Goal: Information Seeking & Learning: Check status

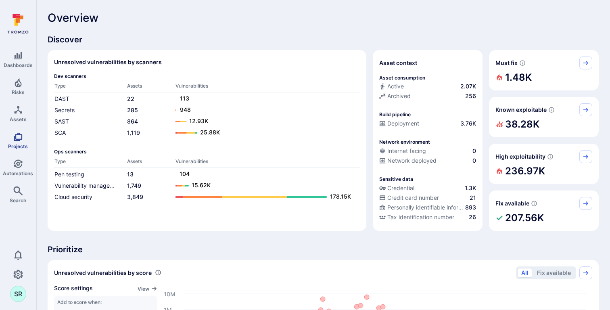
click at [16, 141] on icon "Projects" at bounding box center [18, 137] width 10 height 10
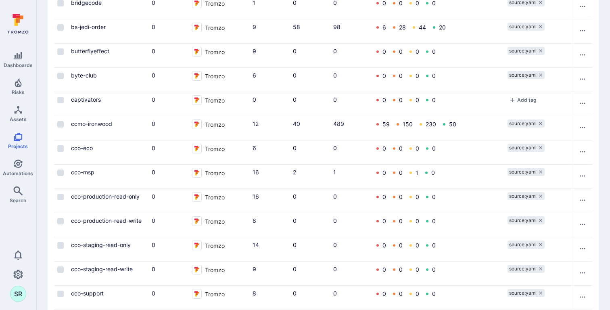
scroll to position [1028, 0]
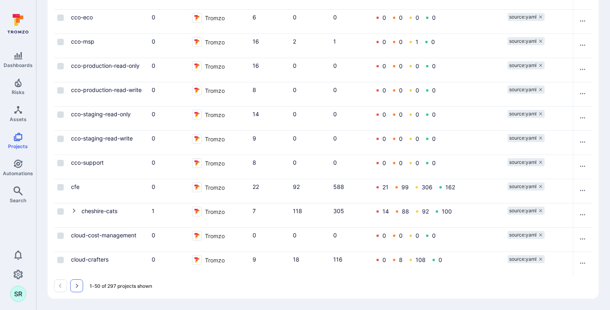
click at [78, 285] on icon "Go to the next page" at bounding box center [76, 285] width 6 height 6
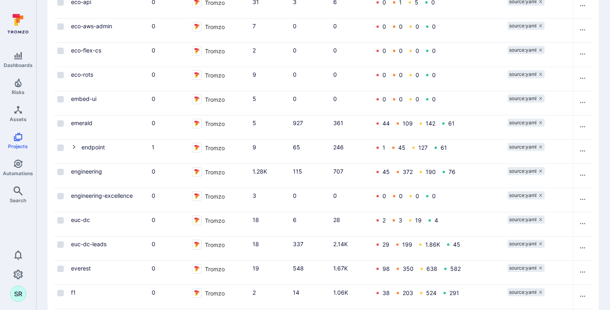
scroll to position [1028, 0]
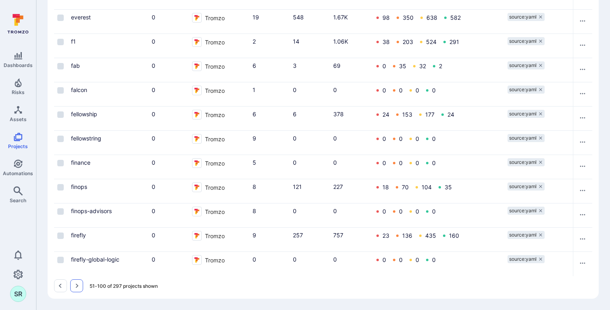
click at [81, 284] on button "Go to the next page" at bounding box center [76, 285] width 13 height 13
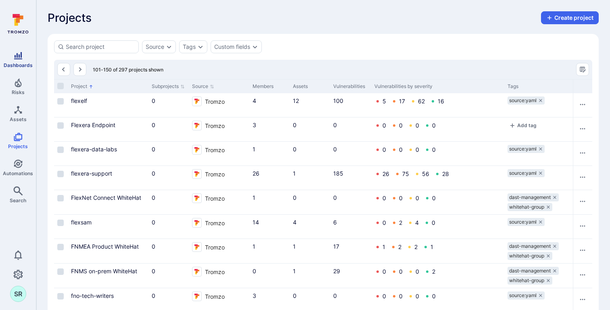
click at [15, 64] on span "Dashboards" at bounding box center [18, 65] width 29 height 6
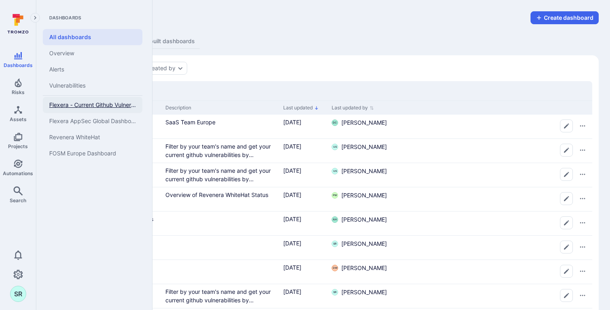
click at [77, 102] on span "Flexera - Current Github Vulnerabilities" at bounding box center [92, 104] width 87 height 7
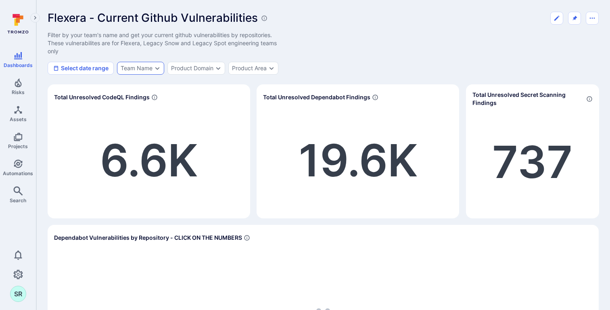
click at [158, 69] on icon "Expand dropdown" at bounding box center [157, 68] width 6 height 6
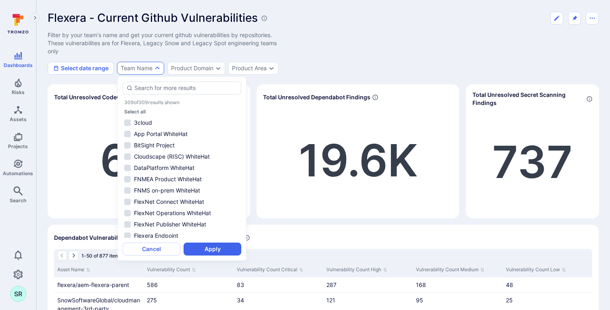
click at [372, 37] on div "Flexera - Current Github Vulnerabilities Filter by your team's name and get you…" at bounding box center [323, 42] width 551 height 63
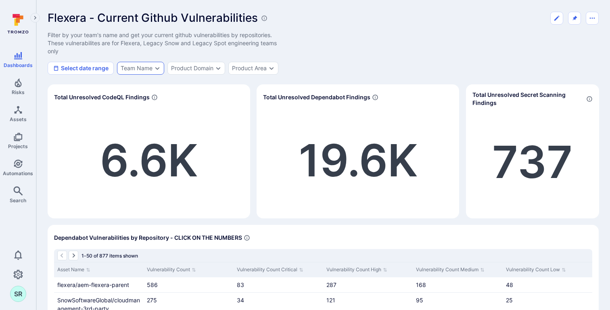
click at [141, 66] on div "Team Name" at bounding box center [137, 68] width 32 height 6
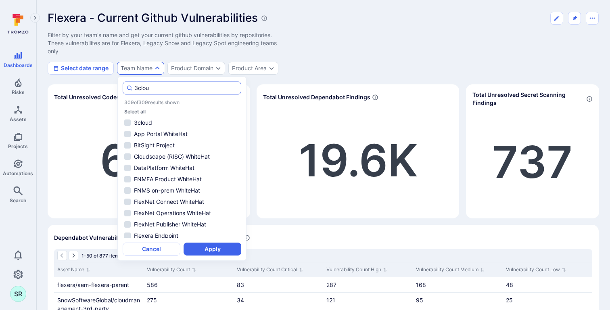
type input "3cloud"
click at [384, 17] on div "Flexera - Current Github Vulnerabilities" at bounding box center [323, 17] width 551 height 13
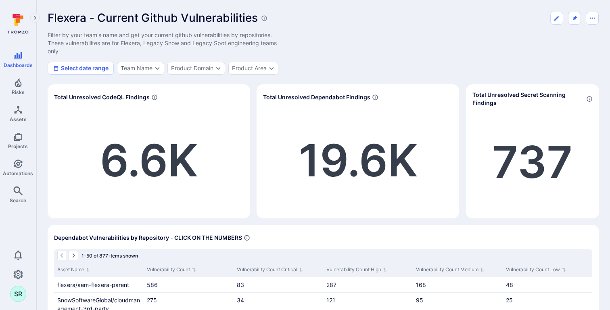
click at [463, 40] on div "Flexera - Current Github Vulnerabilities Filter by your team's name and get you…" at bounding box center [323, 42] width 551 height 63
click at [216, 66] on icon "Expand dropdown" at bounding box center [218, 68] width 6 height 6
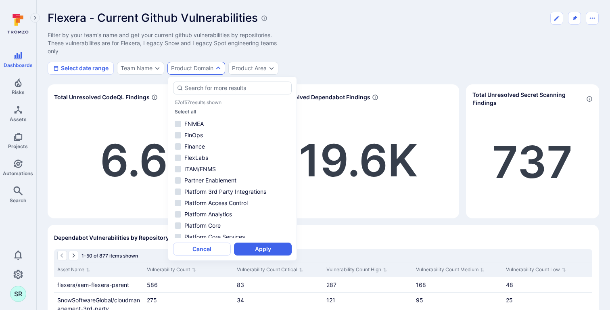
scroll to position [251, 0]
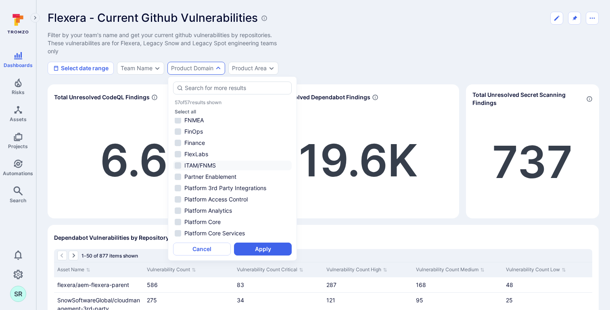
click at [209, 166] on li "ITAM/FNMS" at bounding box center [232, 166] width 119 height 10
click at [266, 246] on button "Apply" at bounding box center [263, 248] width 58 height 13
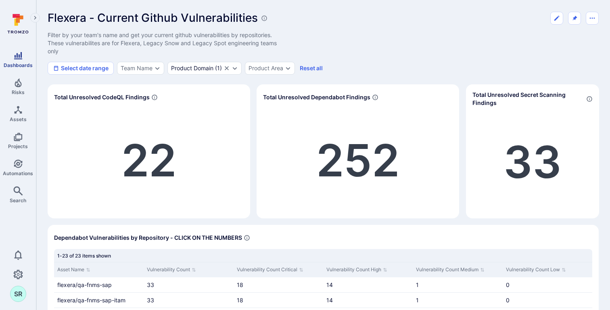
click at [19, 57] on icon "Dashboards" at bounding box center [18, 56] width 10 height 10
